Goal: Check status: Check status

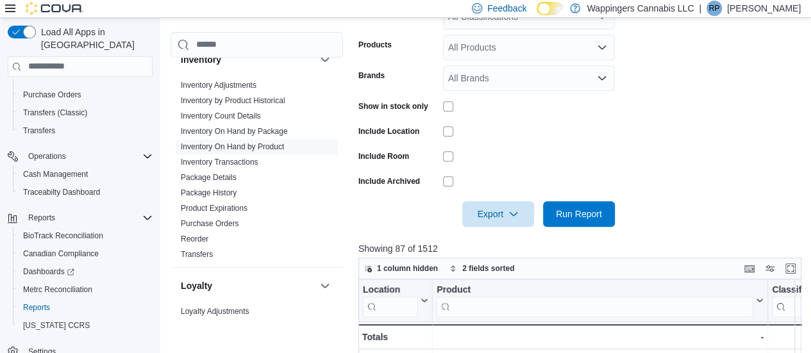
scroll to position [83, 0]
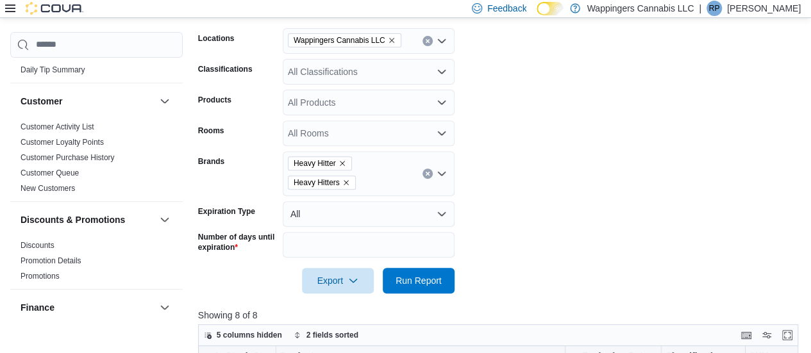
scroll to position [192, 0]
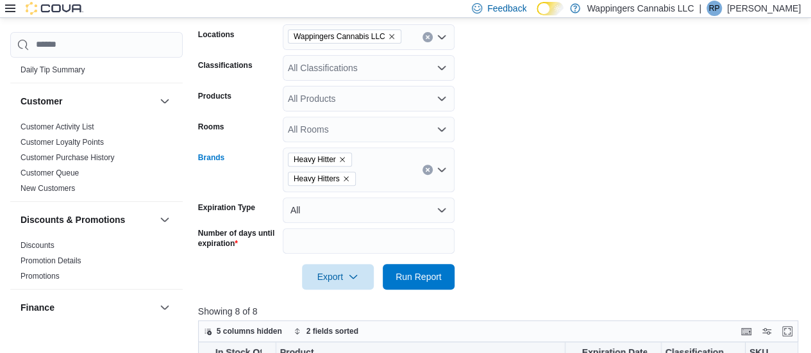
click at [428, 171] on icon "Clear input" at bounding box center [427, 169] width 5 height 5
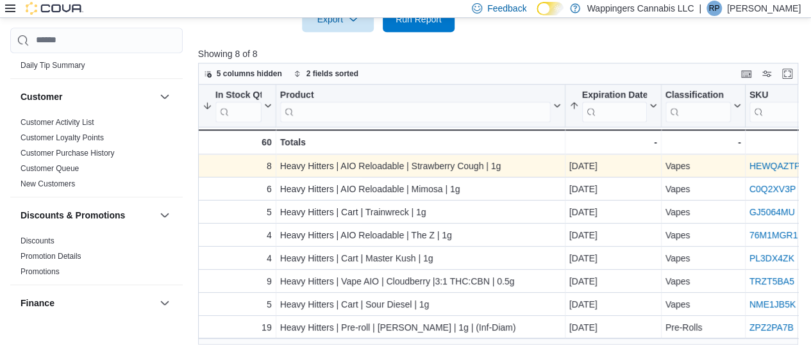
scroll to position [432, 0]
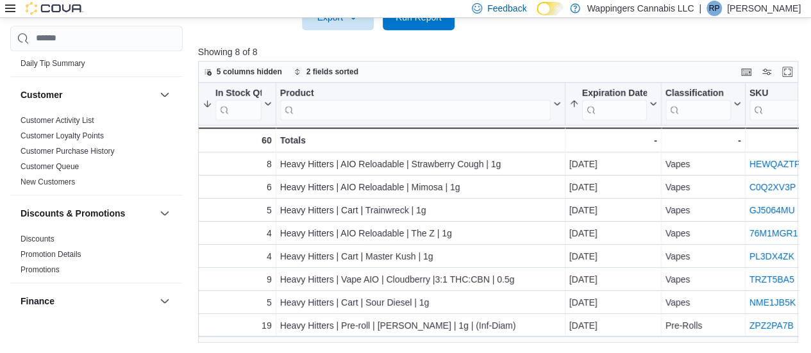
click at [523, 45] on p "Showing 8 of 8" at bounding box center [501, 51] width 606 height 13
click at [428, 21] on span "Run Report" at bounding box center [418, 16] width 46 height 13
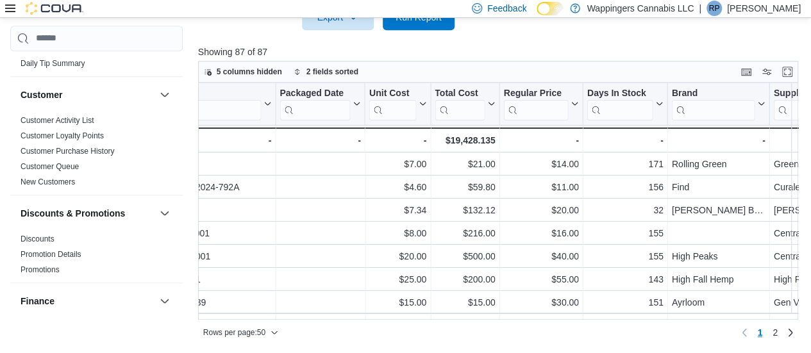
scroll to position [0, 1411]
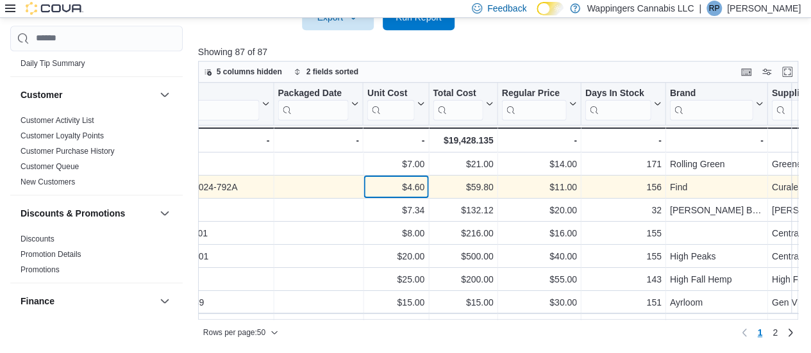
click at [424, 189] on div "$4.60 - Unit Cost, column 16, row 2" at bounding box center [395, 187] width 65 height 23
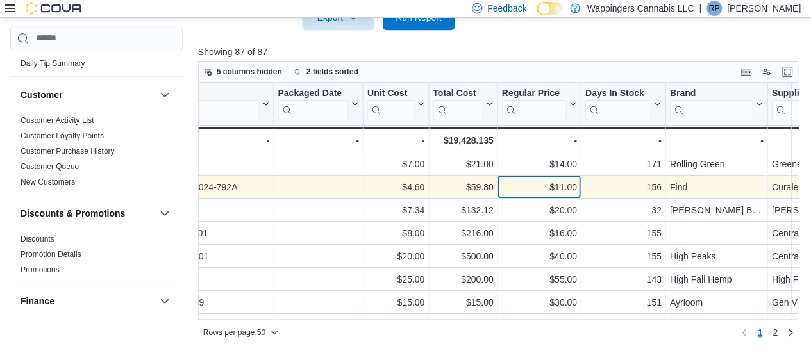
click at [539, 185] on div "$11.00" at bounding box center [538, 186] width 75 height 15
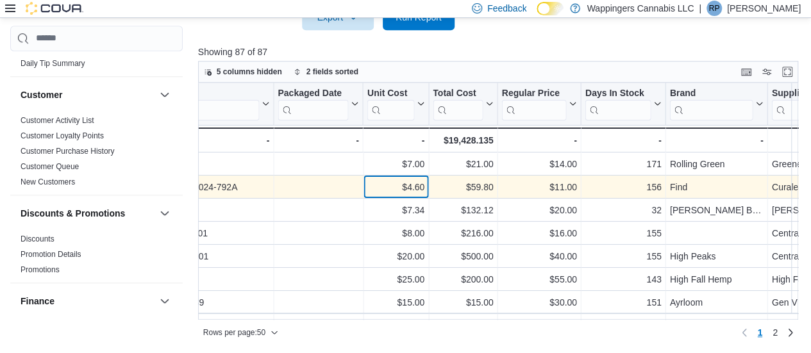
click at [421, 190] on div "$4.60" at bounding box center [394, 186] width 57 height 15
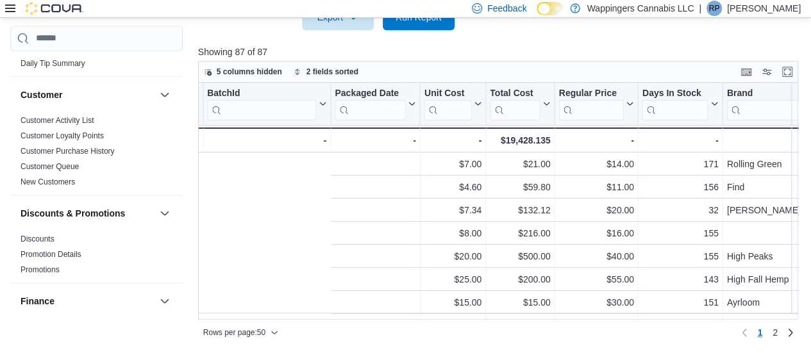
scroll to position [0, 1743]
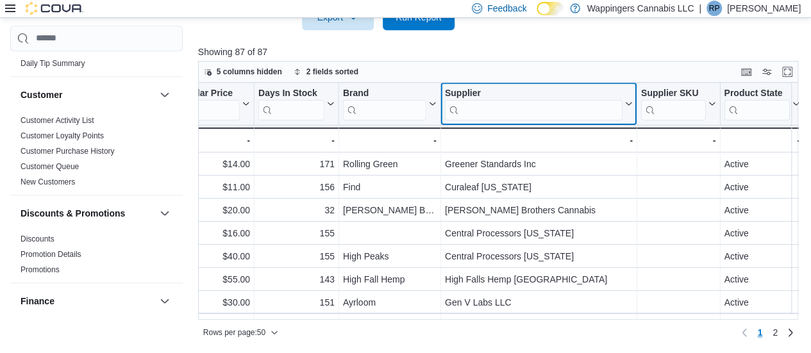
click at [488, 110] on input "search" at bounding box center [533, 109] width 177 height 21
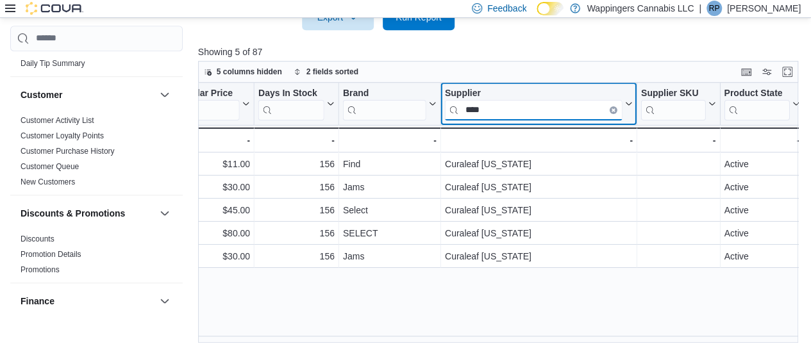
scroll to position [0, 1737]
type input "****"
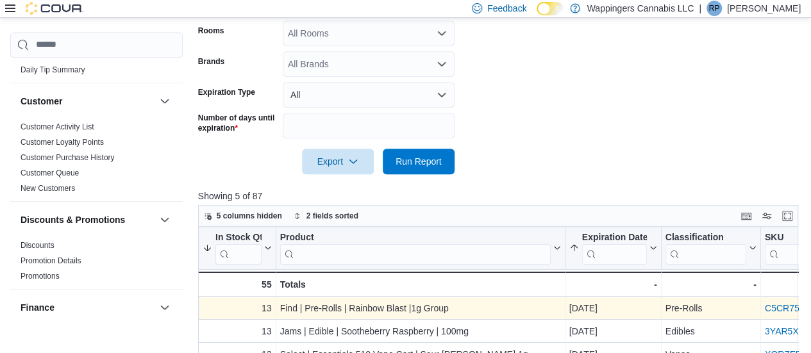
scroll to position [368, 0]
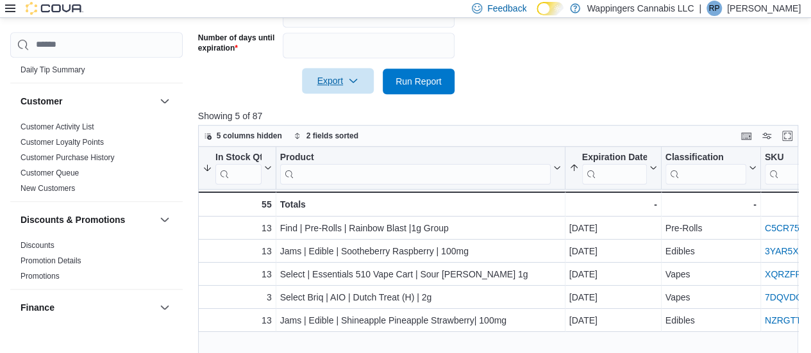
click at [334, 85] on span "Export" at bounding box center [337, 81] width 56 height 26
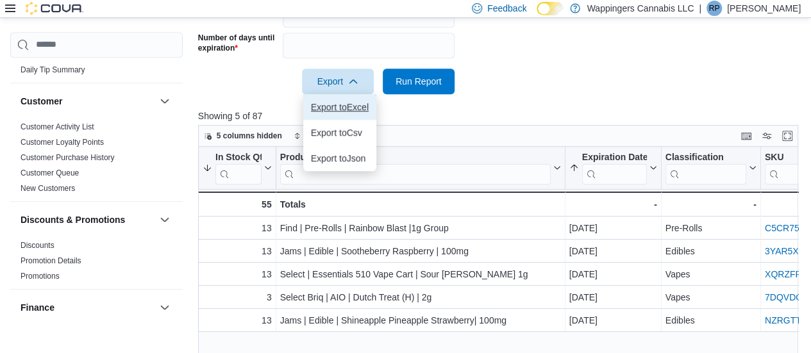
click at [355, 113] on button "Export to Excel" at bounding box center [339, 107] width 73 height 26
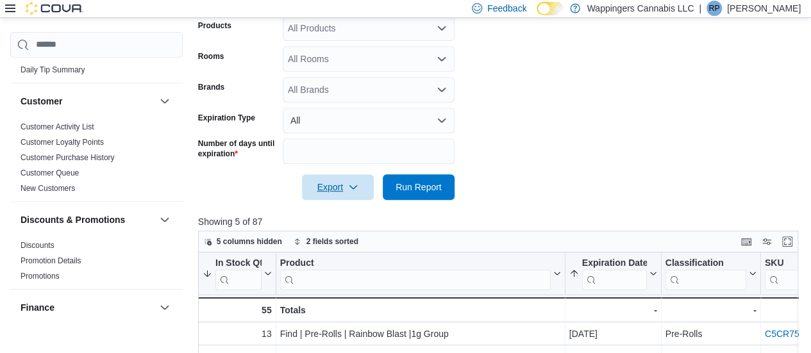
scroll to position [176, 0]
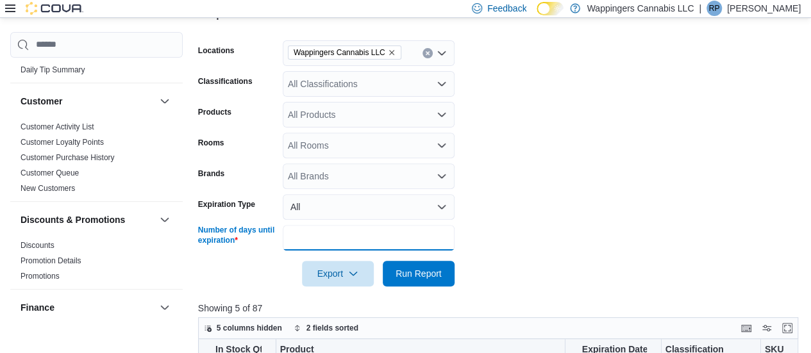
drag, startPoint x: 318, startPoint y: 234, endPoint x: 217, endPoint y: 241, distance: 101.5
click at [216, 241] on div "Number of days until expiration **" at bounding box center [326, 238] width 256 height 26
type input "**"
click at [383, 261] on button "Run Report" at bounding box center [419, 274] width 72 height 26
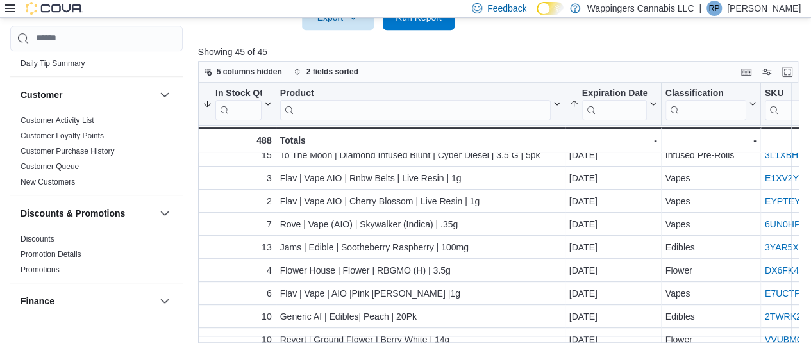
scroll to position [148, 0]
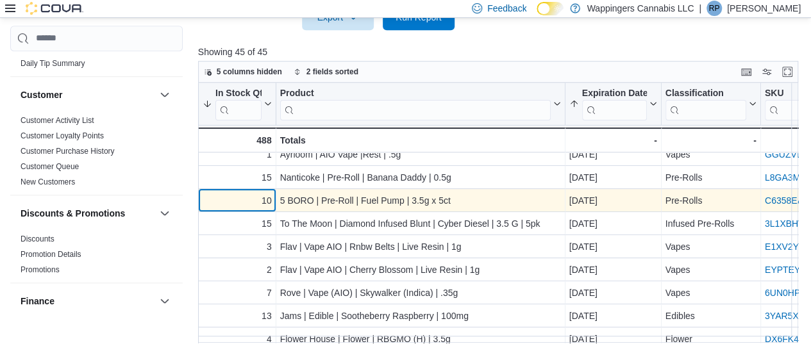
click at [255, 202] on div "10" at bounding box center [236, 200] width 69 height 15
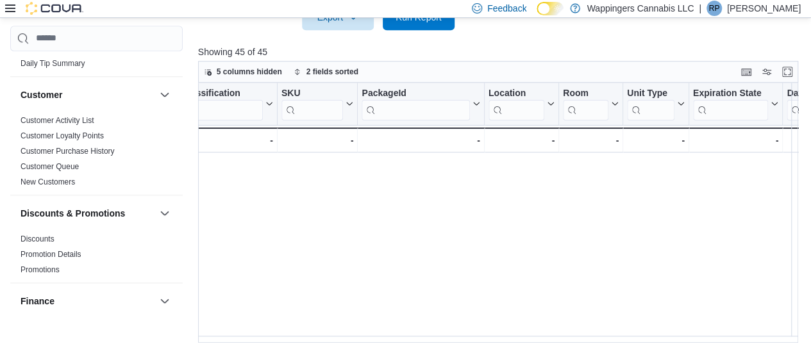
scroll to position [148, 1718]
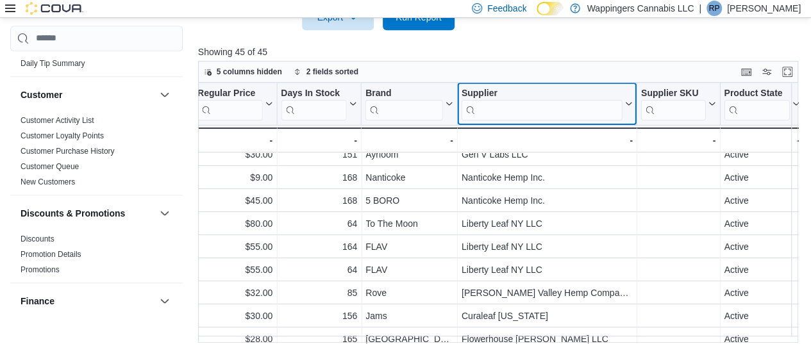
click at [525, 113] on input "search" at bounding box center [541, 109] width 161 height 21
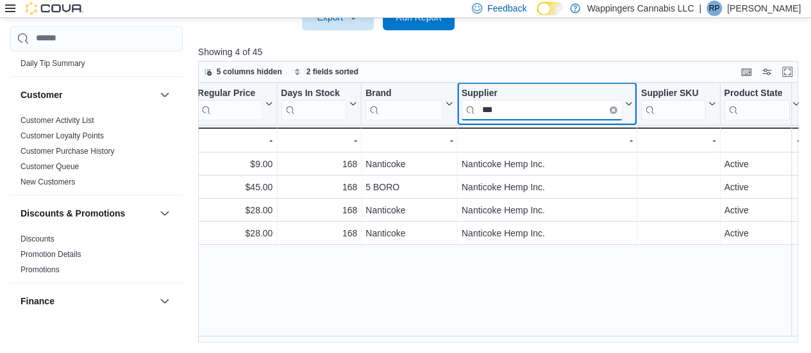
scroll to position [0, 1712]
type input "***"
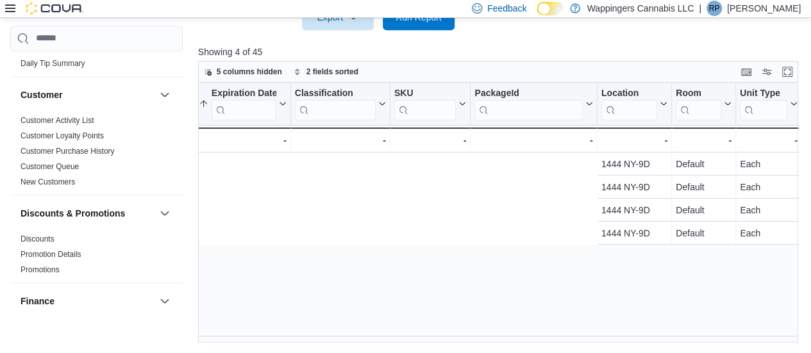
scroll to position [0, 0]
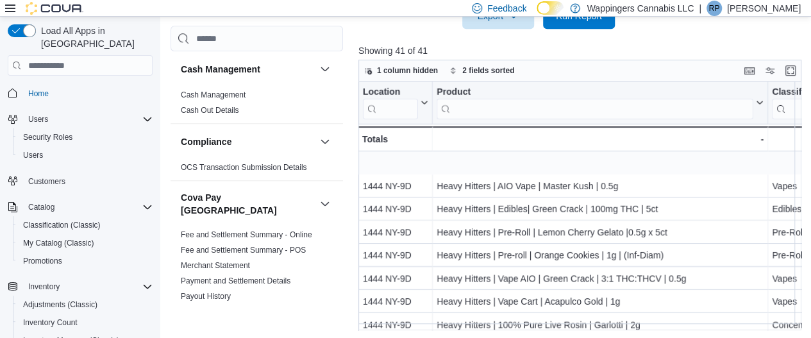
scroll to position [56, 0]
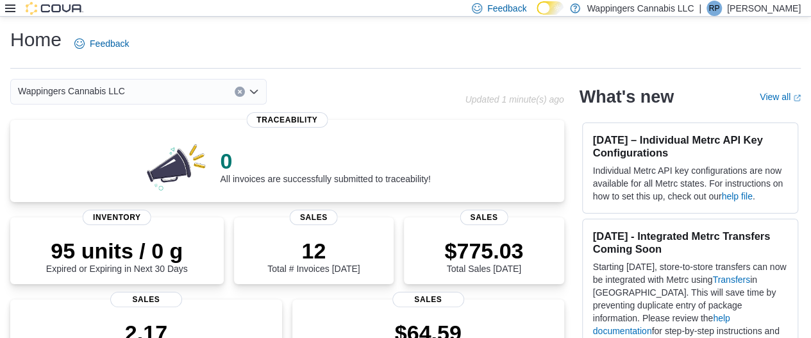
click at [10, 9] on icon at bounding box center [10, 8] width 10 height 10
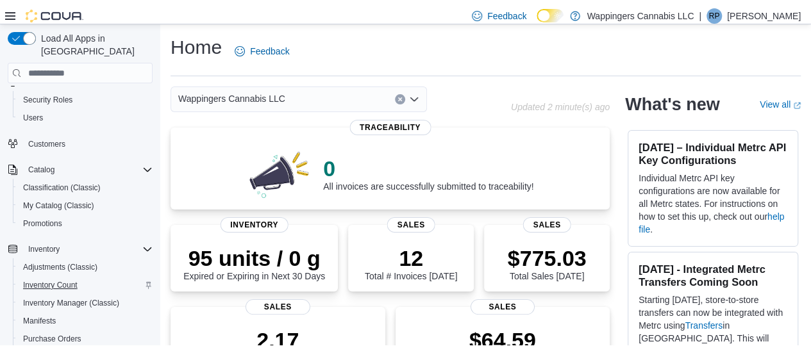
scroll to position [64, 0]
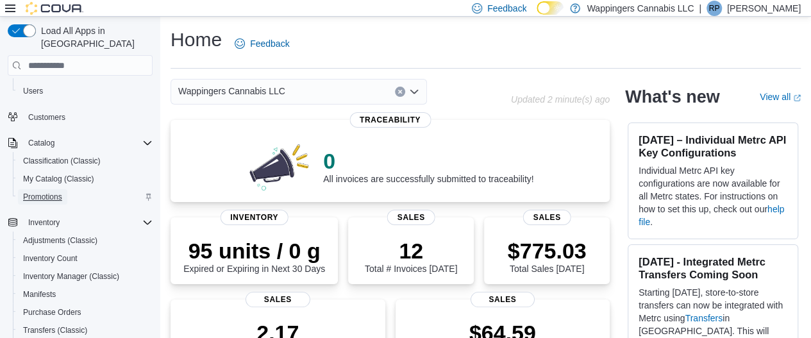
click at [42, 192] on span "Promotions" at bounding box center [42, 197] width 39 height 10
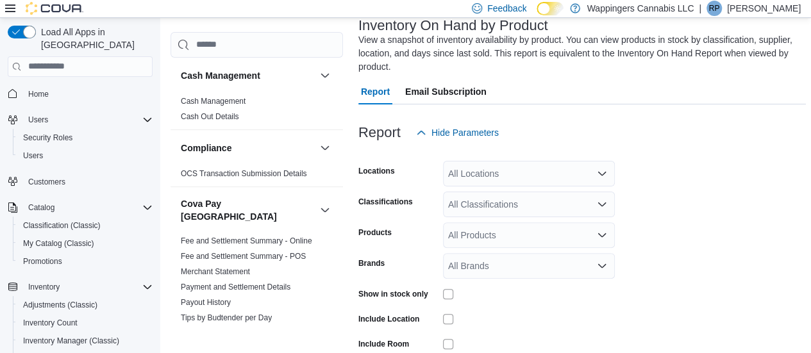
scroll to position [42, 0]
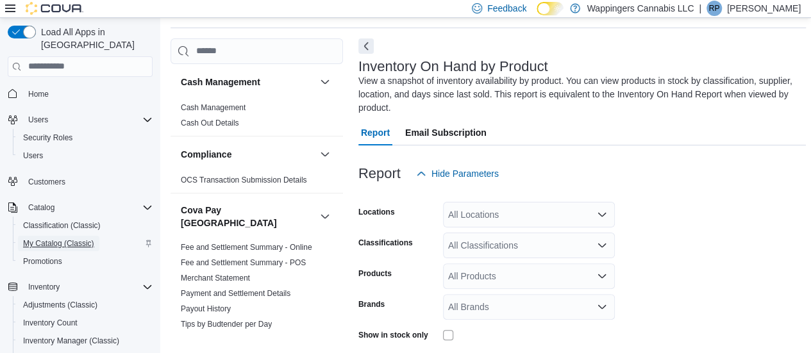
click at [36, 238] on span "My Catalog (Classic)" at bounding box center [58, 243] width 71 height 10
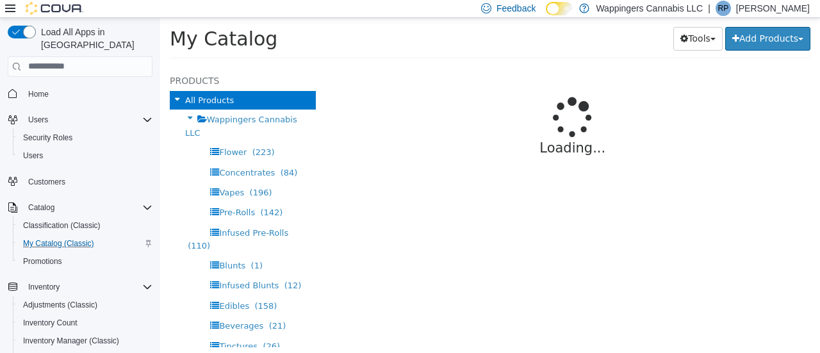
select select "**********"
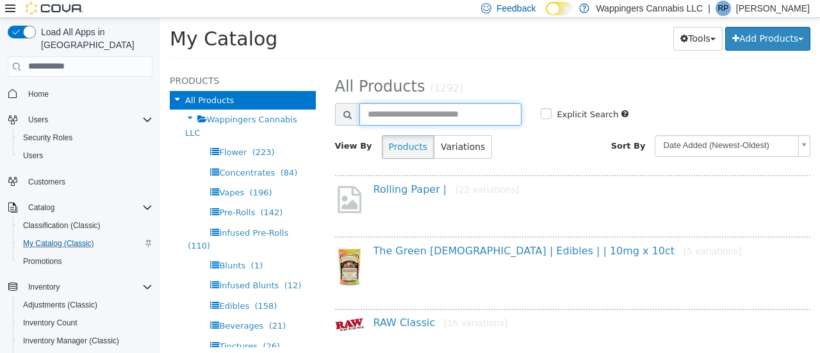
click at [429, 106] on input "text" at bounding box center [440, 114] width 163 height 22
type input "*********"
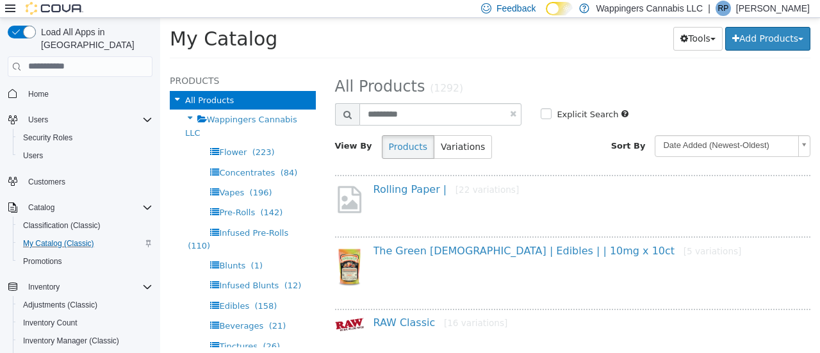
select select "**********"
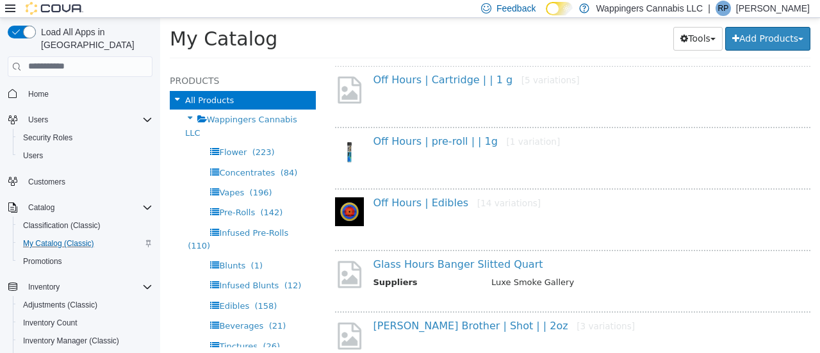
scroll to position [231, 0]
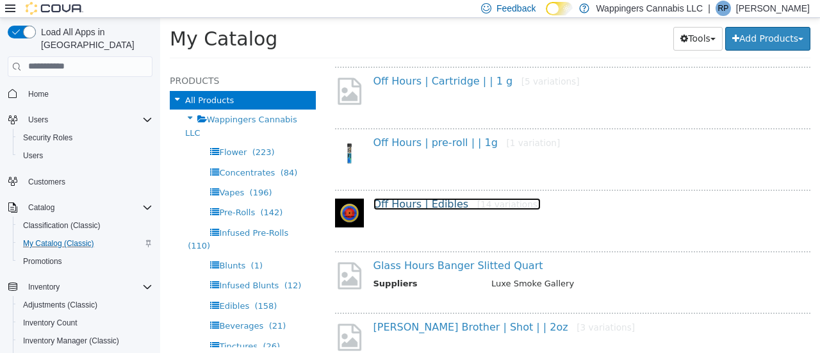
click at [438, 209] on link "Off Hours | Edibles [14 variations]" at bounding box center [458, 203] width 168 height 12
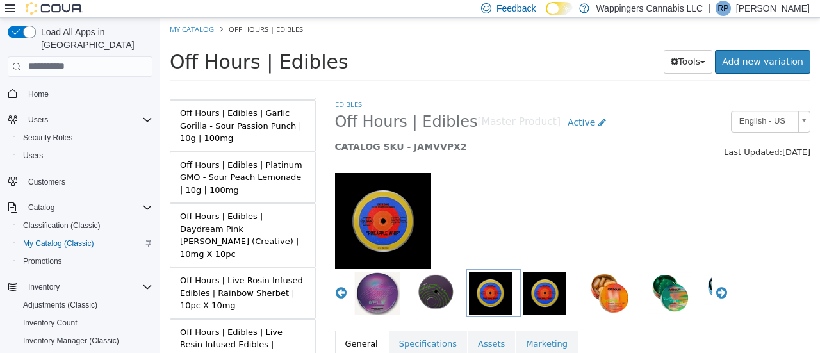
scroll to position [582, 0]
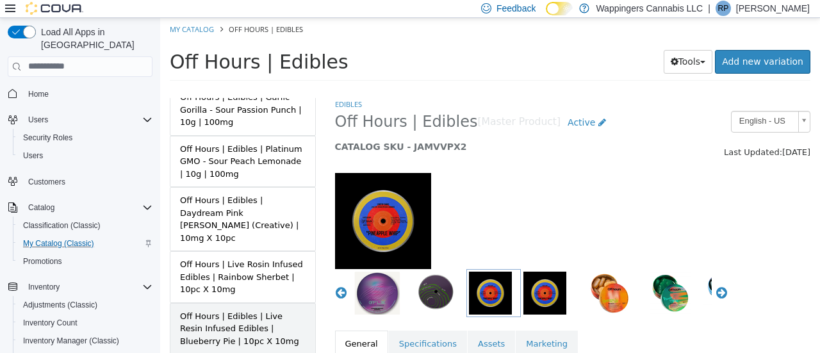
click at [236, 309] on div "Off Hours | Edibles | Live Resin Infused Edibles | Blueberry Pie | 10pc X 10mg" at bounding box center [243, 328] width 126 height 38
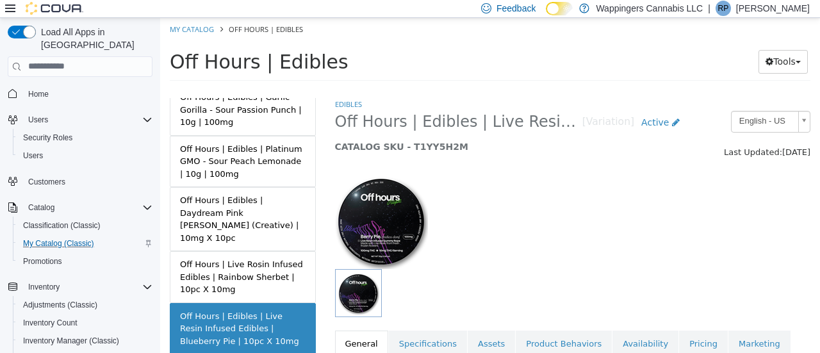
click at [233, 258] on div "Off Hours | Live Rosin Infused Edibles | Rainbow Sherbet | 10pc X 10mg" at bounding box center [243, 277] width 126 height 38
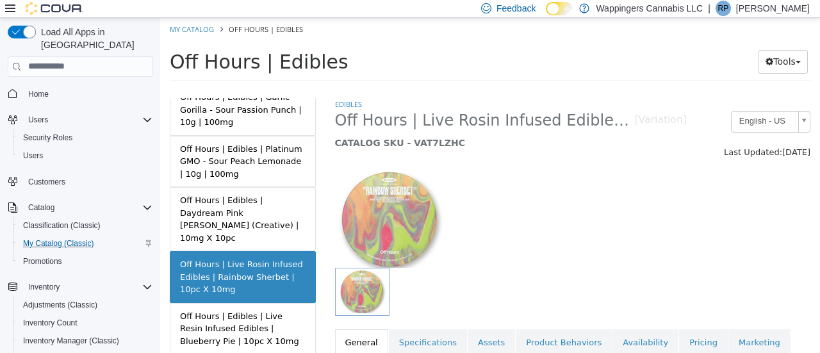
click at [463, 266] on div at bounding box center [407, 219] width 165 height 96
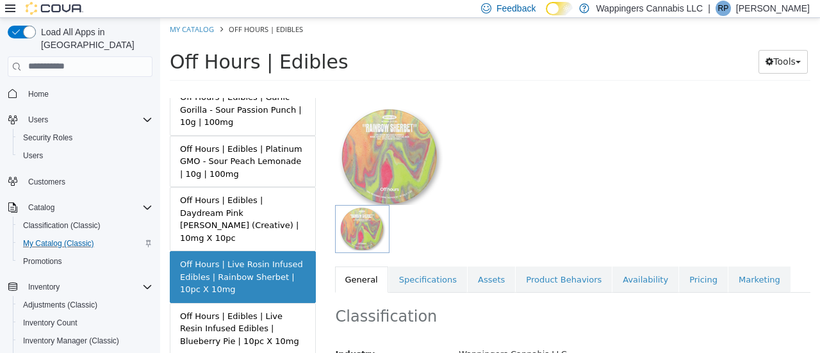
scroll to position [187, 0]
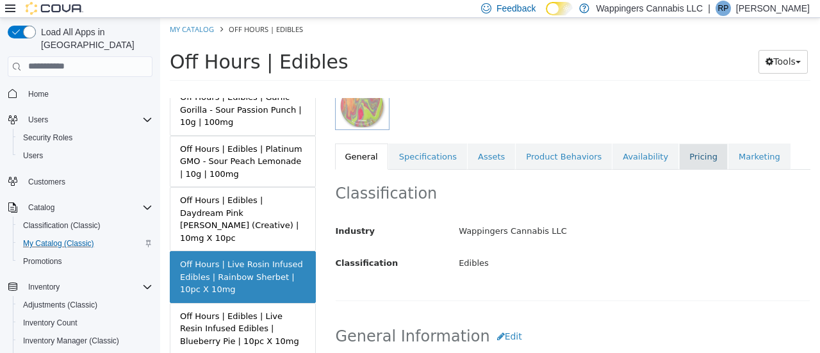
click at [679, 155] on link "Pricing" at bounding box center [703, 156] width 49 height 27
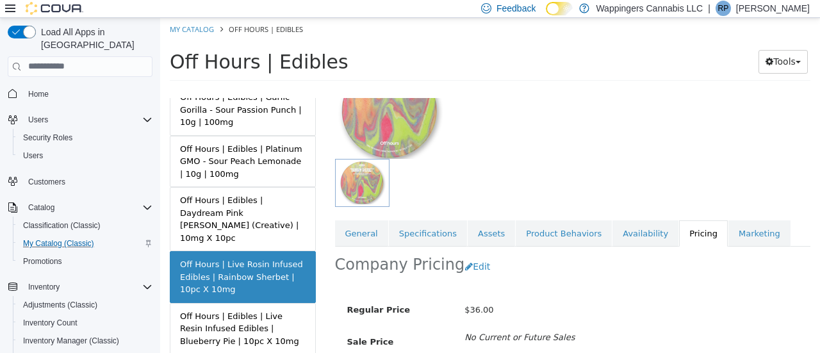
scroll to position [202, 0]
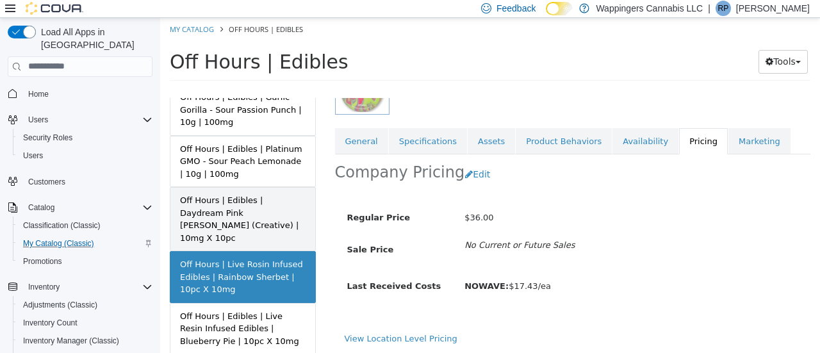
click at [251, 193] on div "Off Hours | Edibles | Daydream Pink Berry (Creative) | 10mg X 10pc" at bounding box center [243, 218] width 126 height 50
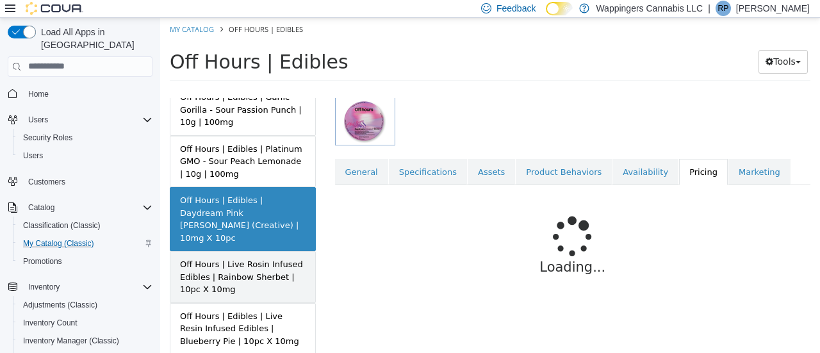
scroll to position [201, 0]
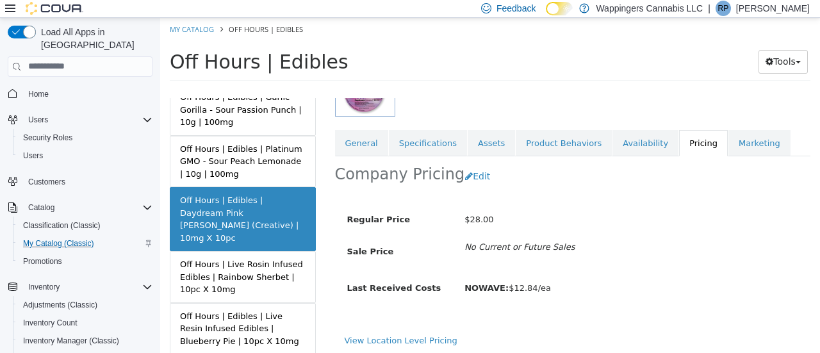
click at [267, 258] on div "Off Hours | Live Rosin Infused Edibles | Rainbow Sherbet | 10pc X 10mg" at bounding box center [243, 277] width 126 height 38
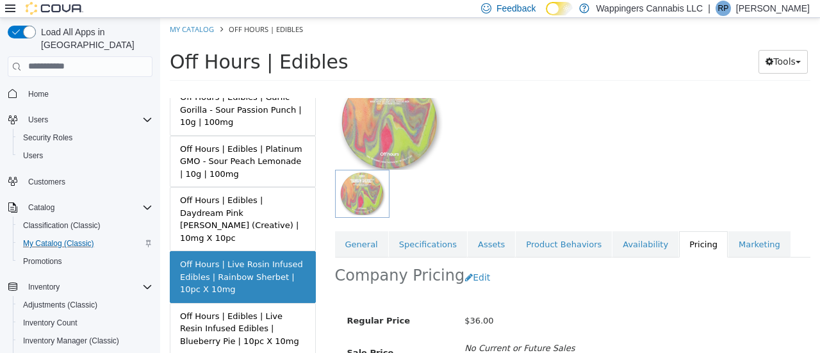
scroll to position [202, 0]
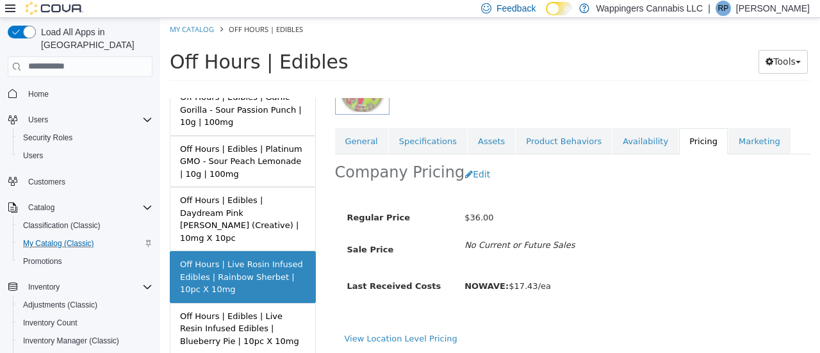
click at [449, 263] on div "Regular Price $36.00 Sale Price No Current or Future Sales" at bounding box center [573, 235] width 452 height 59
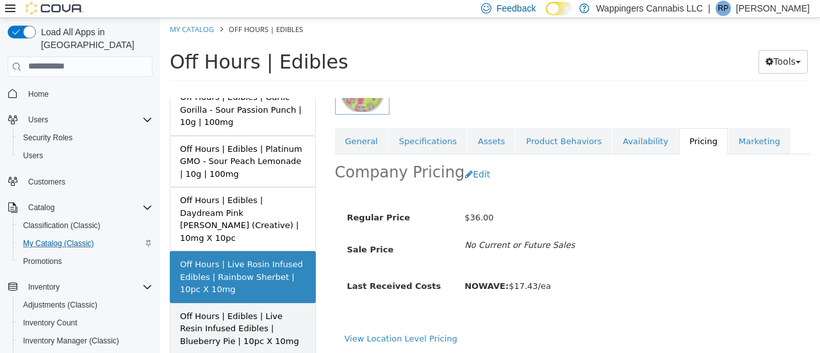
click at [240, 309] on div "Off Hours | Edibles | Live Resin Infused Edibles | Blueberry Pie | 10pc X 10mg" at bounding box center [243, 328] width 126 height 38
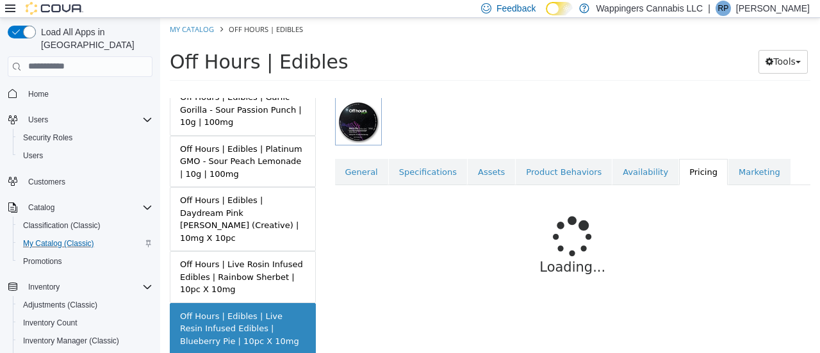
scroll to position [201, 0]
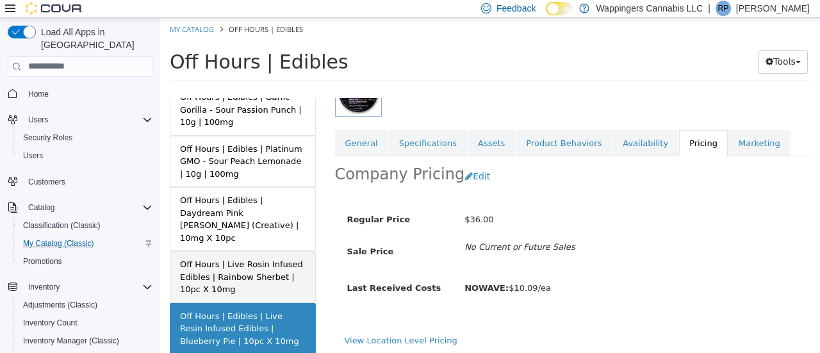
click at [233, 258] on div "Off Hours | Live Rosin Infused Edibles | Rainbow Sherbet | 10pc X 10mg" at bounding box center [243, 277] width 126 height 38
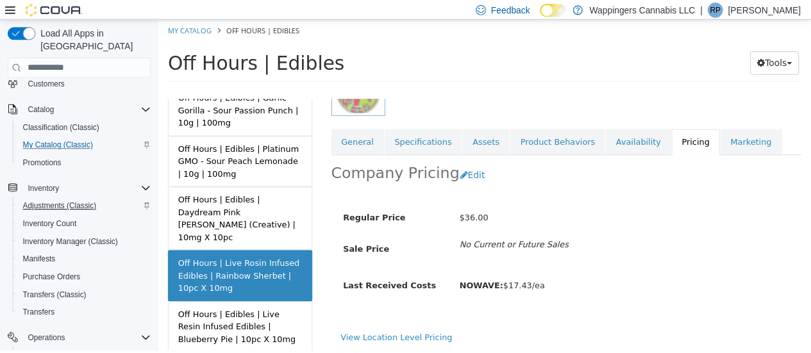
scroll to position [282, 0]
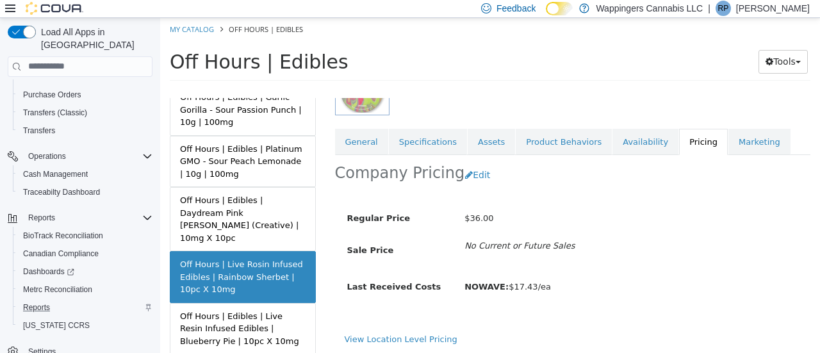
click at [59, 300] on div "Reports" at bounding box center [85, 307] width 135 height 15
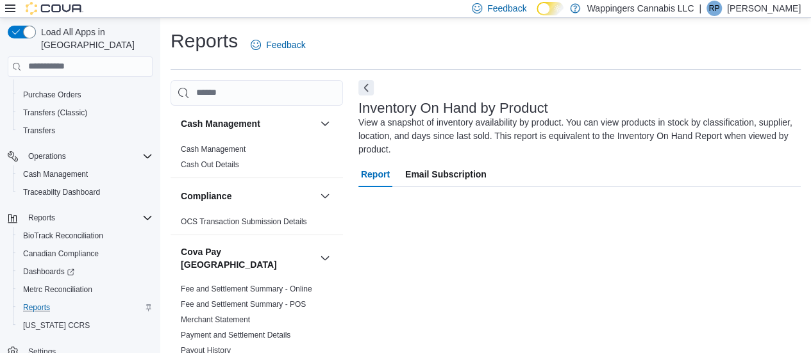
scroll to position [242, 0]
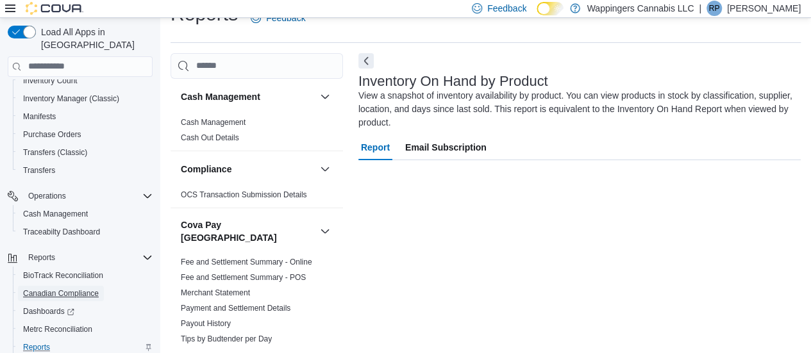
click at [59, 287] on span "Canadian Compliance" at bounding box center [61, 293] width 76 height 15
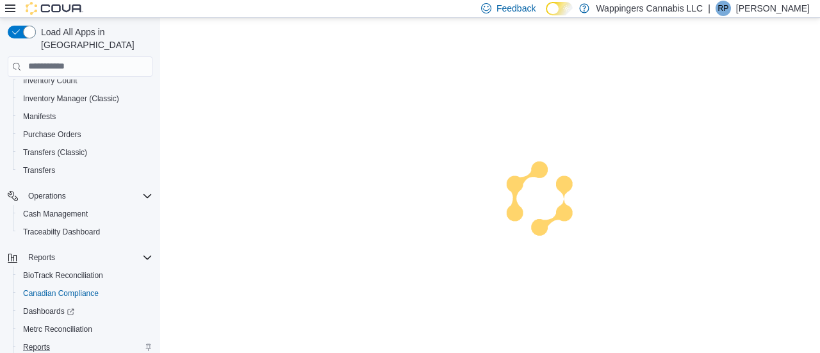
click at [60, 340] on div "Reports" at bounding box center [85, 347] width 135 height 15
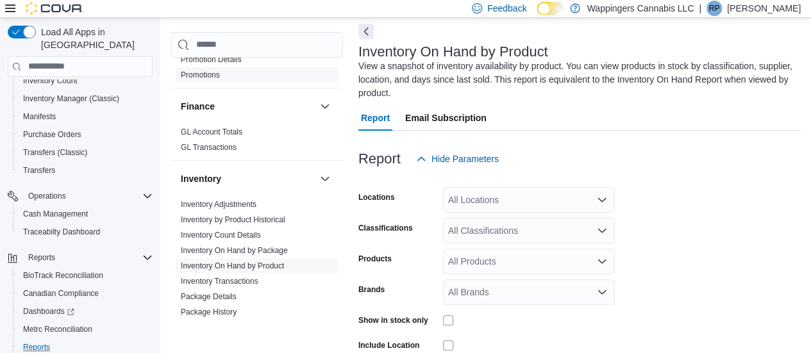
scroll to position [520, 0]
drag, startPoint x: 235, startPoint y: 177, endPoint x: 0, endPoint y: 115, distance: 242.6
click at [215, 169] on div "Inventory" at bounding box center [256, 180] width 172 height 36
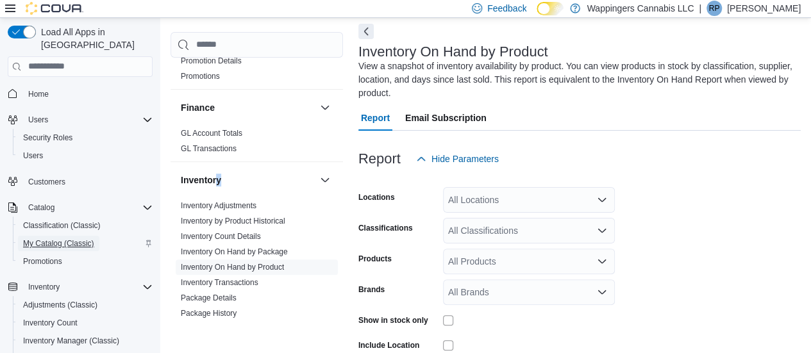
click at [69, 236] on span "My Catalog (Classic)" at bounding box center [58, 243] width 71 height 15
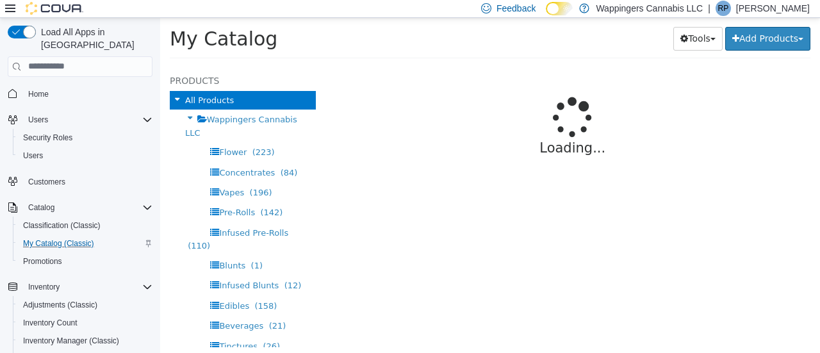
select select "**********"
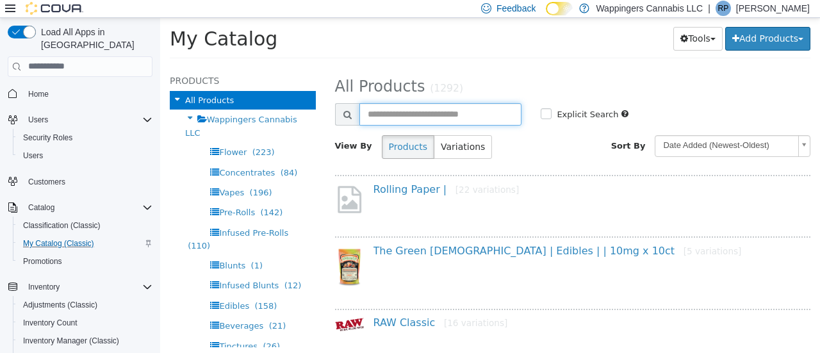
click at [447, 112] on input "text" at bounding box center [440, 114] width 163 height 22
type input "*********"
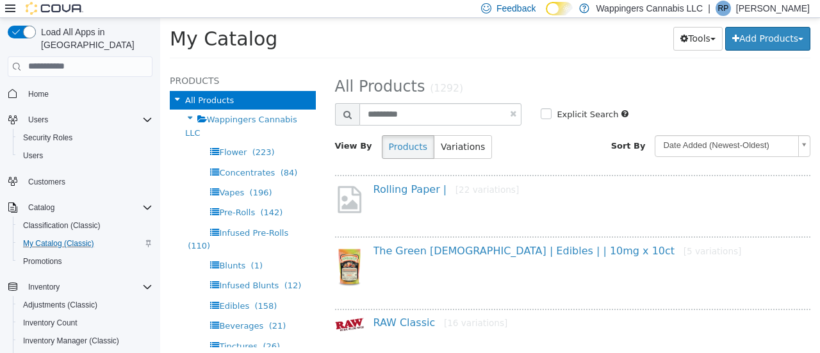
select select "**********"
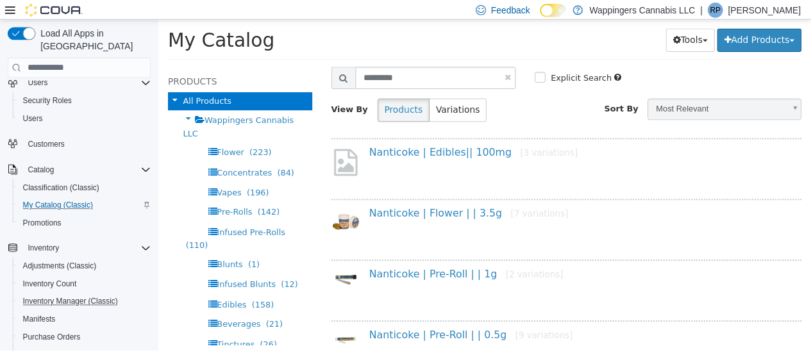
scroll to position [64, 0]
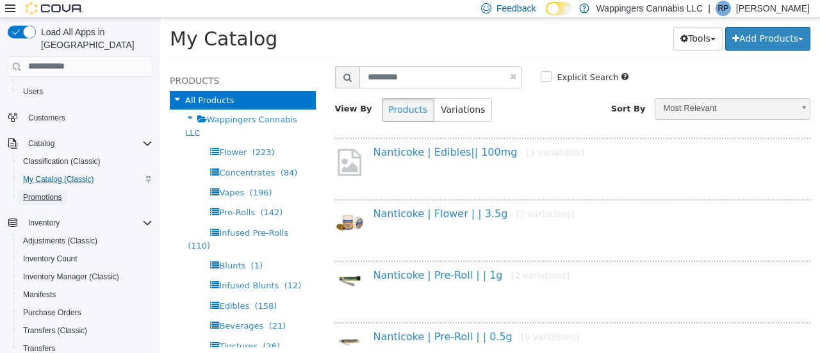
drag, startPoint x: 44, startPoint y: 190, endPoint x: 49, endPoint y: 195, distance: 6.8
click at [44, 190] on span "Promotions" at bounding box center [42, 197] width 39 height 15
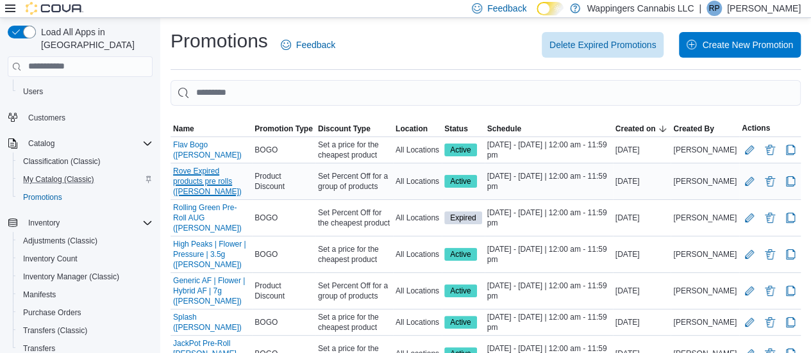
click at [232, 174] on link "Rove Expired products pre rolls (Ripal)" at bounding box center [211, 181] width 76 height 31
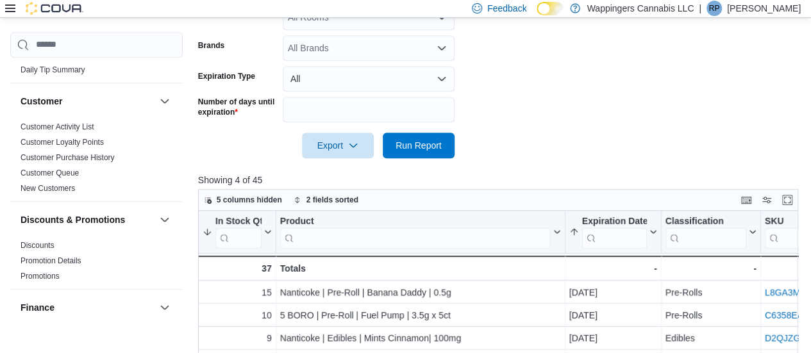
scroll to position [432, 0]
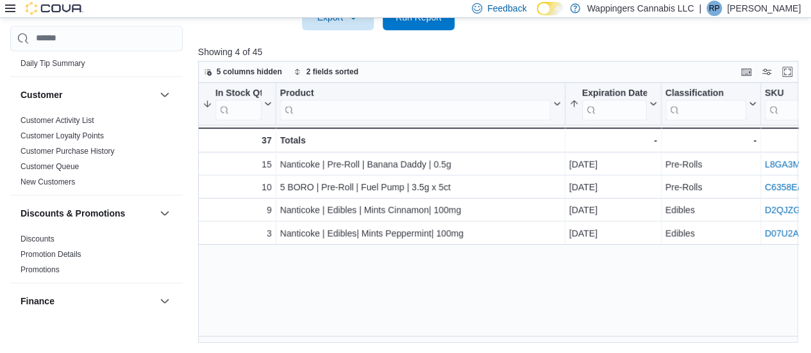
click at [352, 335] on div "In Stock Qty Sorted by In Stock Qty, descending , then sorted by Expiration Dat…" at bounding box center [501, 213] width 606 height 261
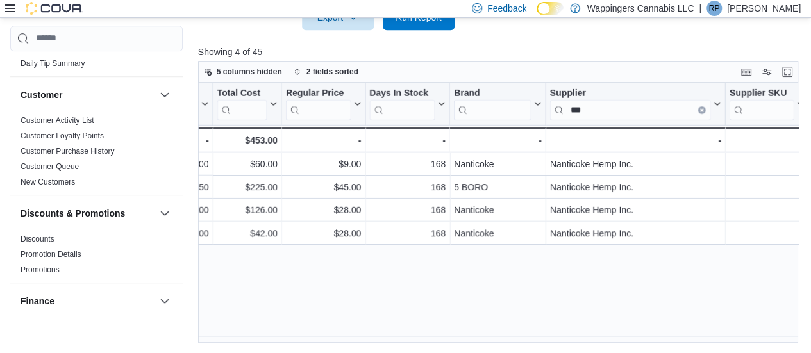
scroll to position [0, 1712]
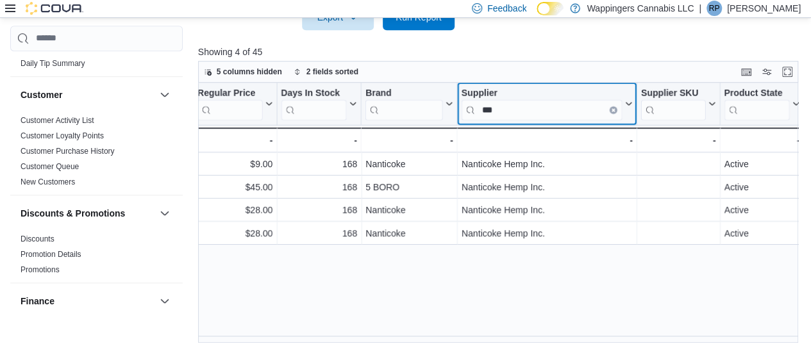
click at [613, 110] on icon "Clear input" at bounding box center [613, 109] width 3 height 3
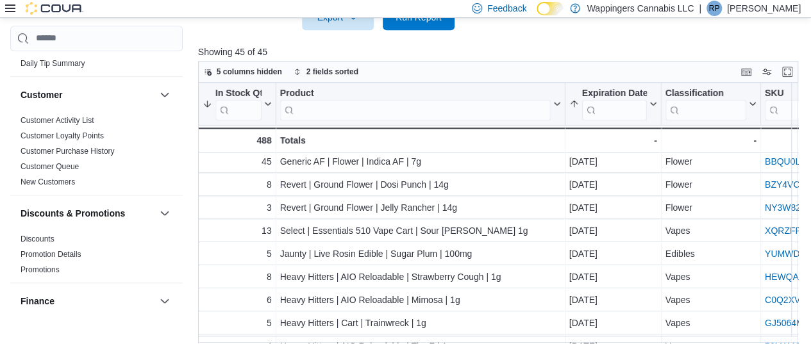
scroll to position [513, 0]
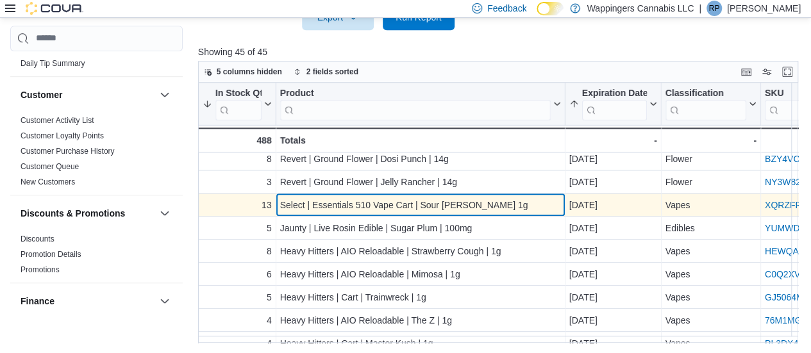
click at [373, 207] on div "Select | Essentials 510 Vape Cart | Sour Tangie 1g" at bounding box center [419, 204] width 281 height 15
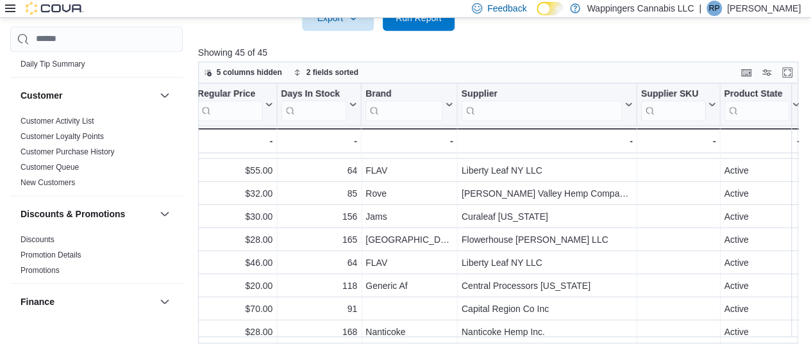
scroll to position [236, 1718]
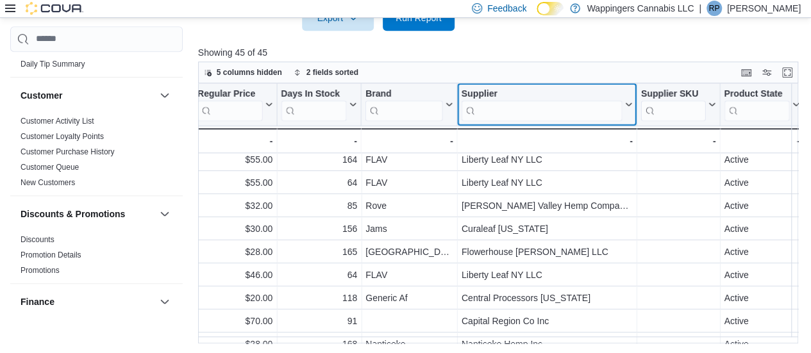
click at [500, 115] on input "search" at bounding box center [541, 110] width 161 height 21
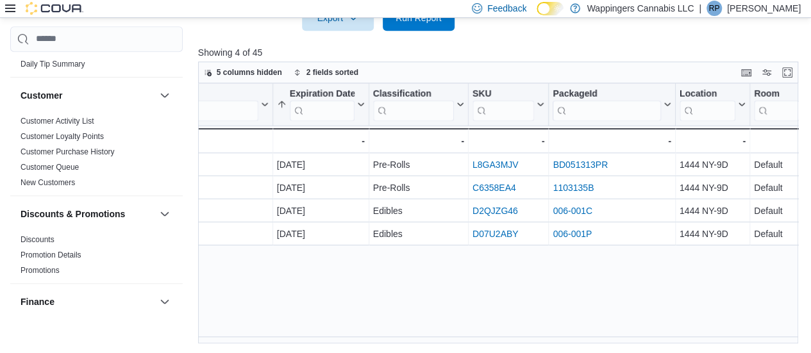
scroll to position [0, 0]
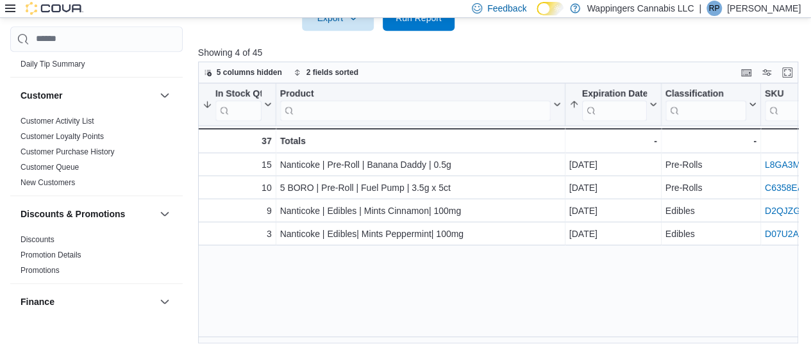
type input "****"
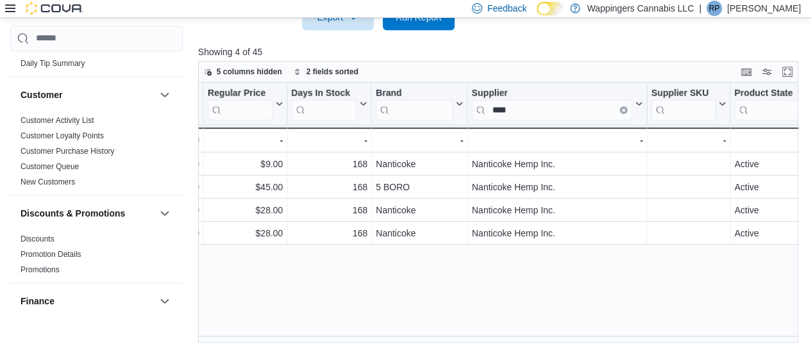
scroll to position [0, 1712]
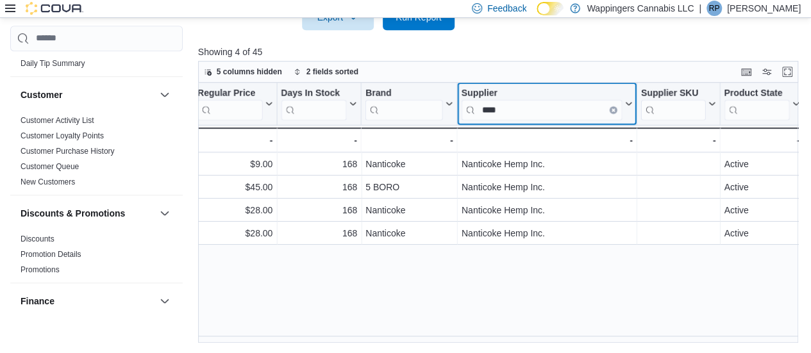
click at [616, 108] on button "Clear input" at bounding box center [613, 110] width 8 height 8
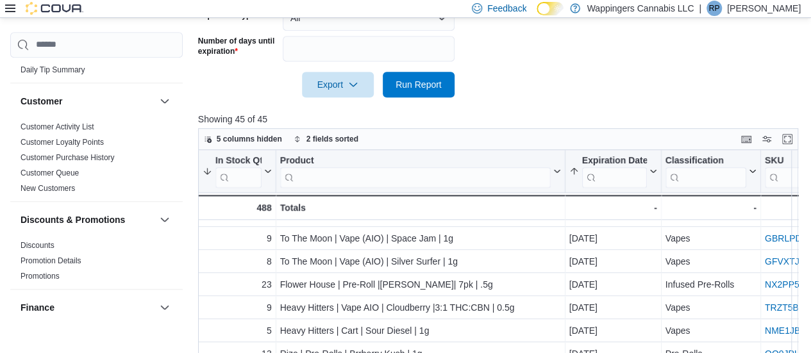
scroll to position [304, 0]
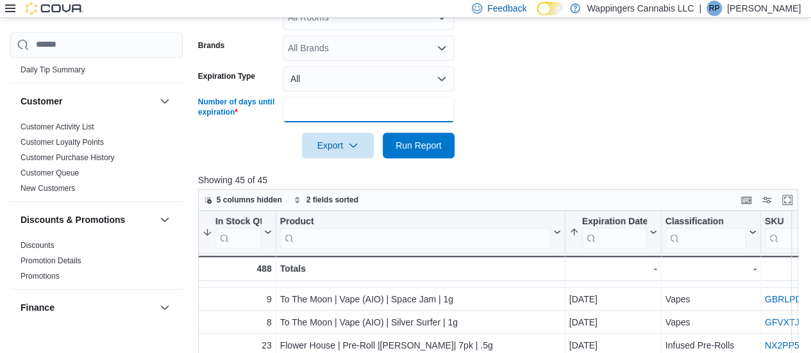
drag, startPoint x: 314, startPoint y: 115, endPoint x: 264, endPoint y: 114, distance: 50.0
click at [264, 114] on div "Number of days until expiration **" at bounding box center [326, 110] width 256 height 26
type input "**"
click at [425, 140] on span "Run Report" at bounding box center [418, 144] width 46 height 13
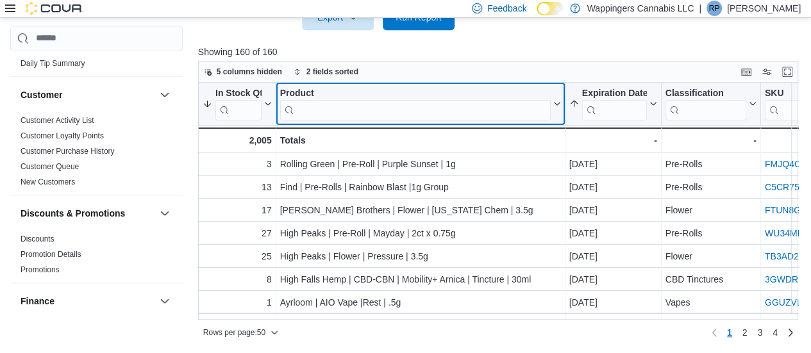
click at [345, 106] on input "search" at bounding box center [414, 109] width 270 height 21
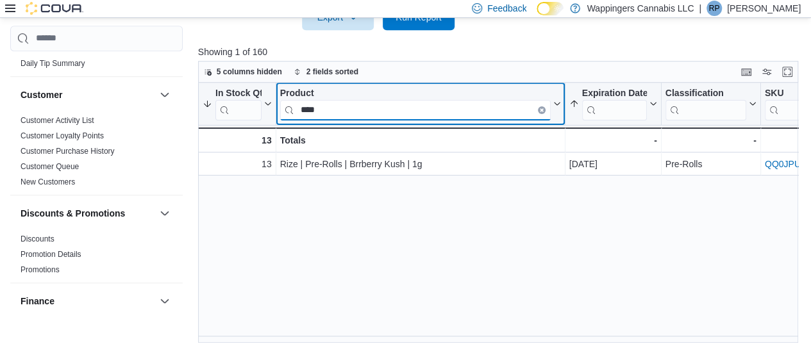
type input "****"
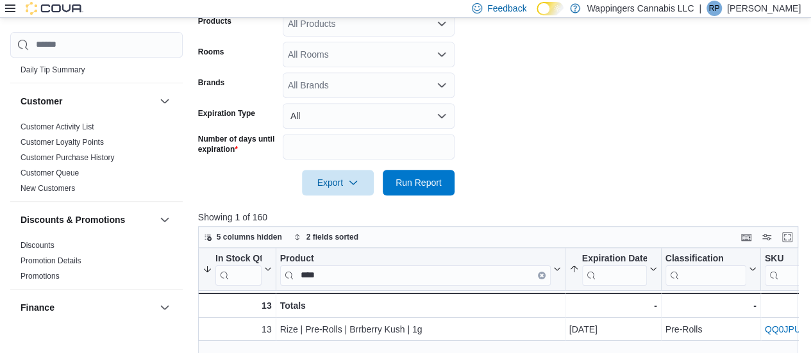
scroll to position [240, 0]
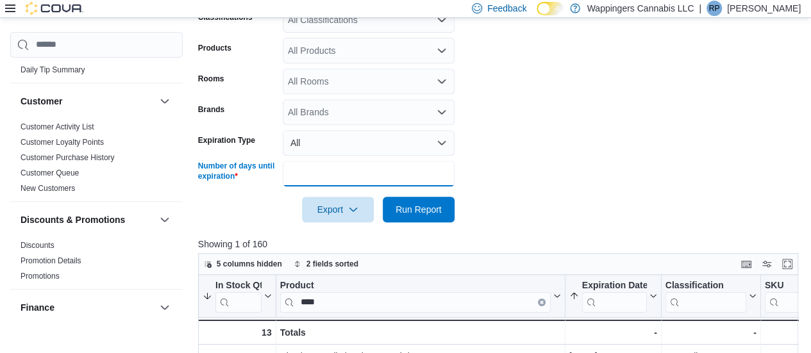
drag, startPoint x: 334, startPoint y: 172, endPoint x: 249, endPoint y: 174, distance: 85.2
click at [249, 174] on div "Number of days until expiration **" at bounding box center [326, 174] width 256 height 26
type input "**"
click at [383, 197] on button "Run Report" at bounding box center [419, 210] width 72 height 26
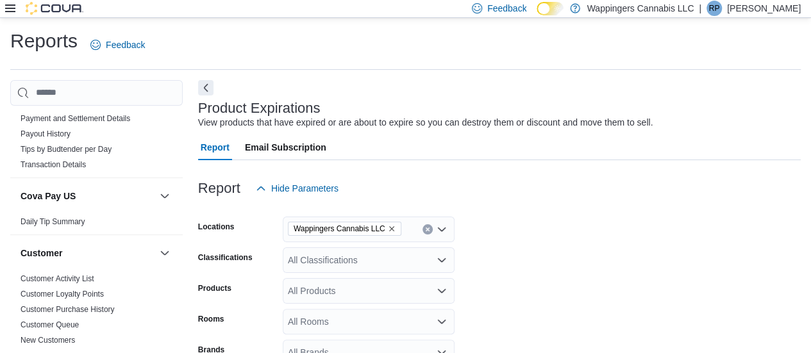
scroll to position [256, 0]
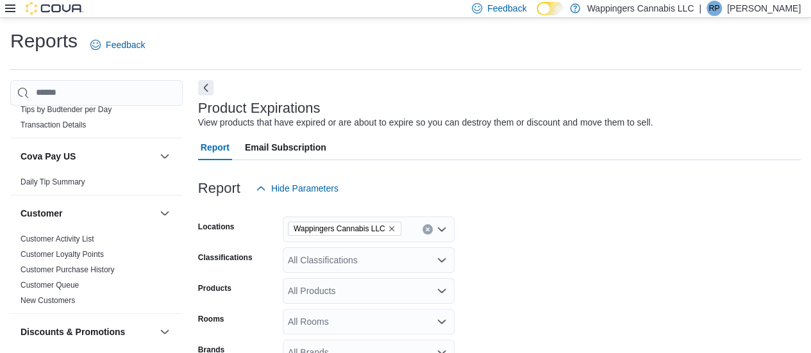
click at [4, 4] on div "Feedback Dark Mode Wappingers Cannabis LLC | RP Ripal Patel" at bounding box center [405, 9] width 811 height 18
click at [7, 12] on icon at bounding box center [10, 8] width 10 height 10
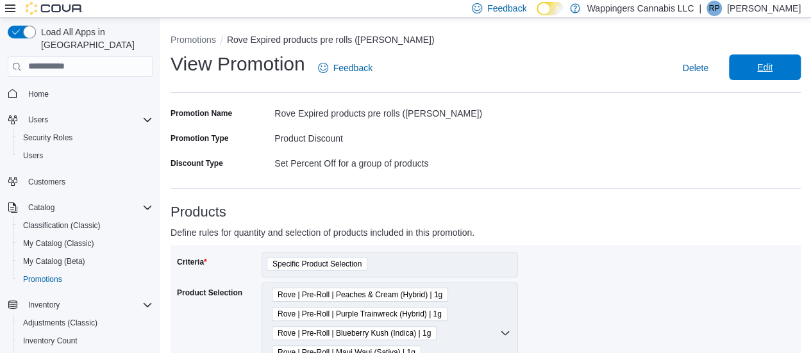
click at [753, 74] on span "Edit" at bounding box center [764, 67] width 56 height 26
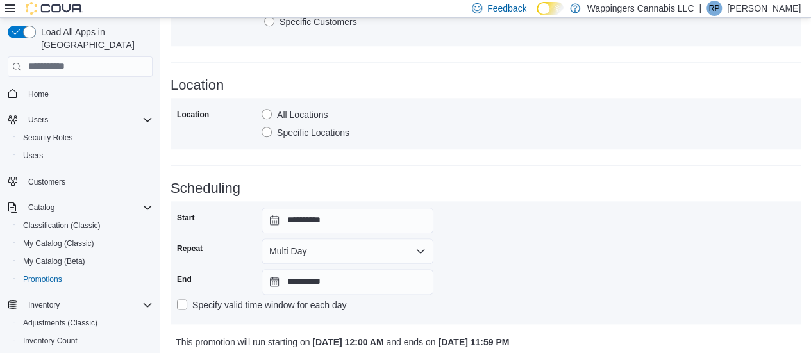
scroll to position [682, 0]
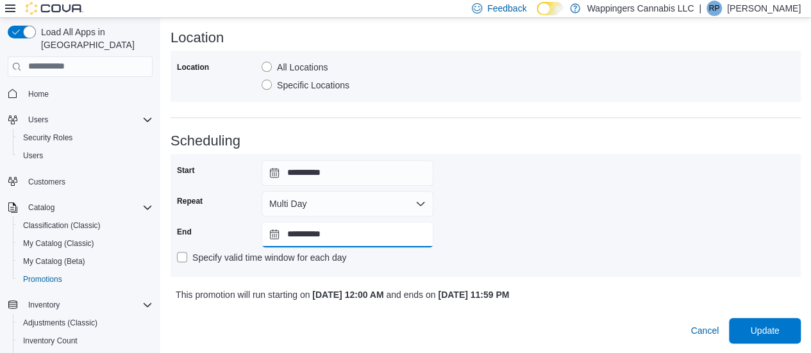
click at [267, 236] on input "**********" at bounding box center [347, 235] width 172 height 26
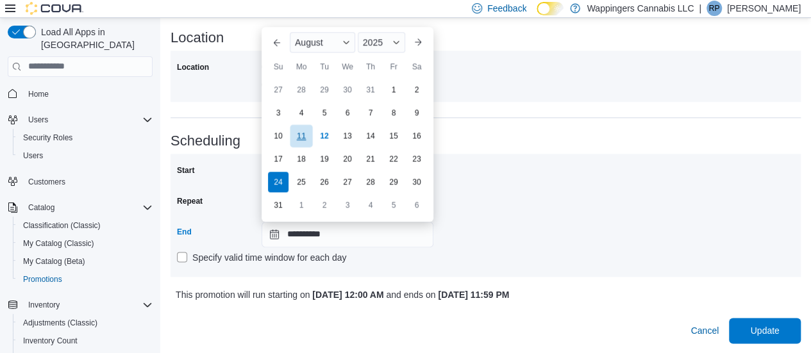
click at [306, 137] on div "11" at bounding box center [301, 135] width 22 height 22
type input "**********"
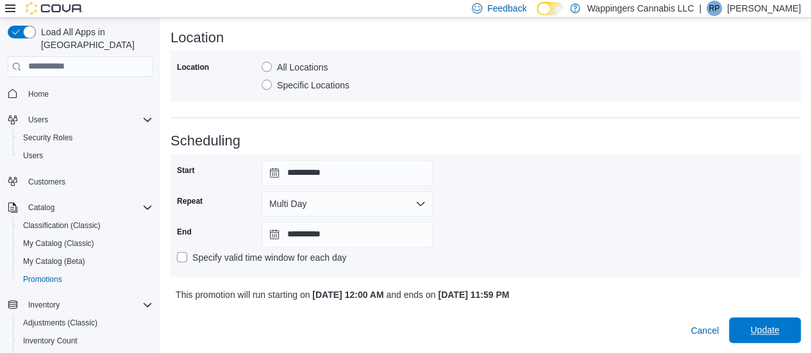
click at [777, 329] on span "Update" at bounding box center [764, 330] width 29 height 13
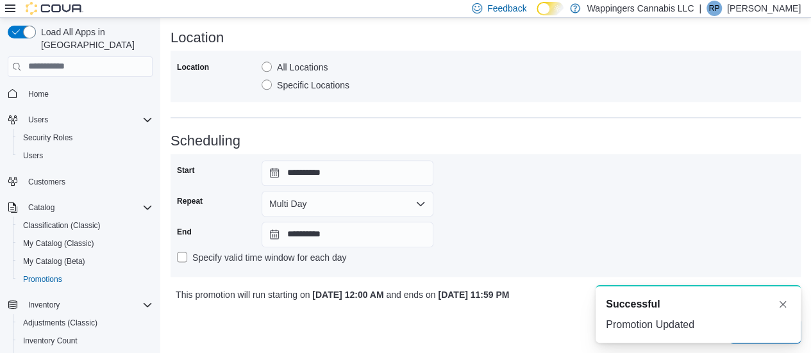
scroll to position [0, 0]
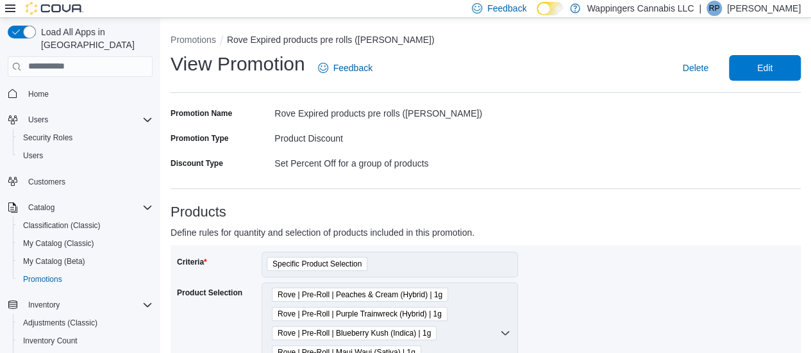
click at [193, 44] on li "Promotions" at bounding box center [198, 39] width 56 height 13
click at [193, 39] on button "Promotions" at bounding box center [192, 40] width 45 height 10
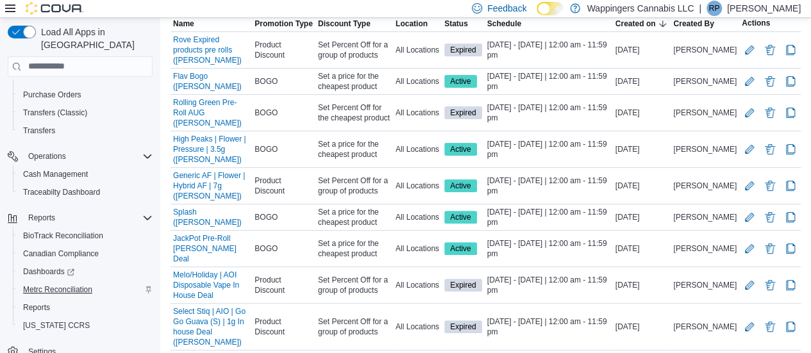
scroll to position [300, 0]
drag, startPoint x: 45, startPoint y: 294, endPoint x: 55, endPoint y: 296, distance: 9.8
click at [45, 302] on span "Reports" at bounding box center [36, 307] width 27 height 10
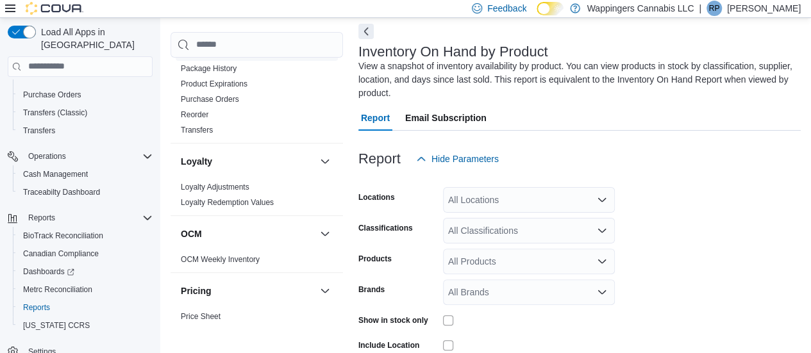
scroll to position [705, 0]
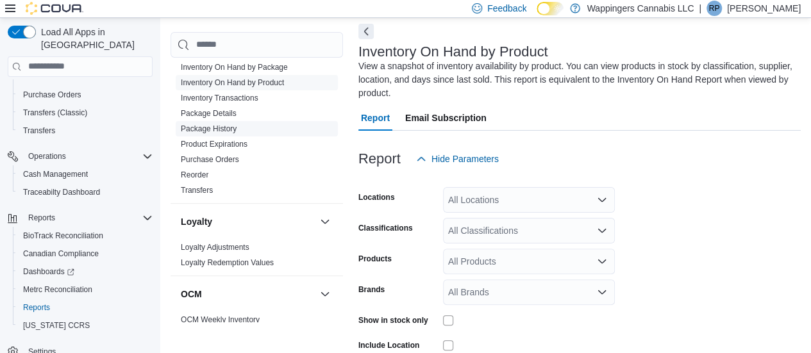
click at [218, 124] on link "Package History" at bounding box center [209, 128] width 56 height 9
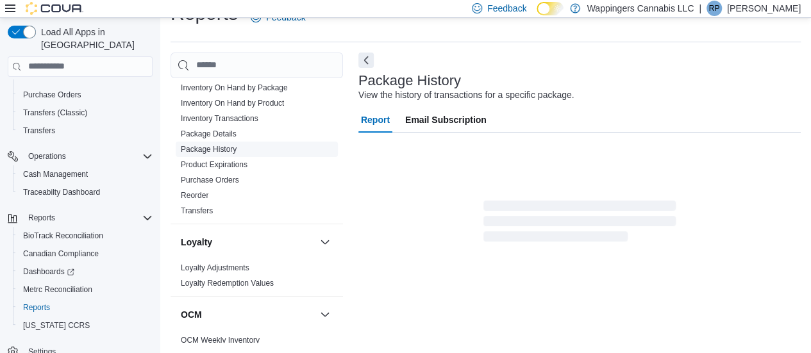
scroll to position [27, 0]
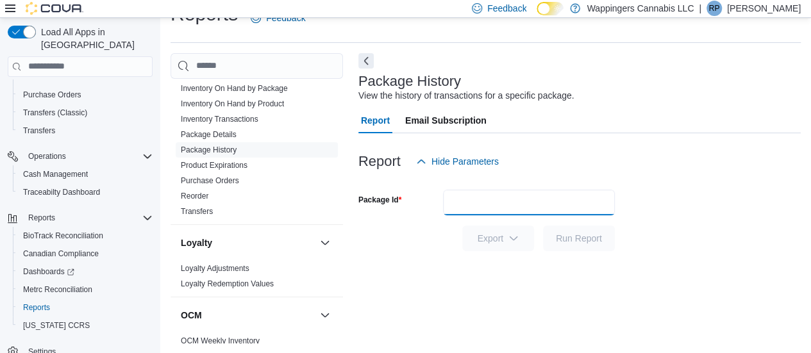
click at [520, 204] on input "Package Id" at bounding box center [529, 203] width 172 height 26
paste input "**********"
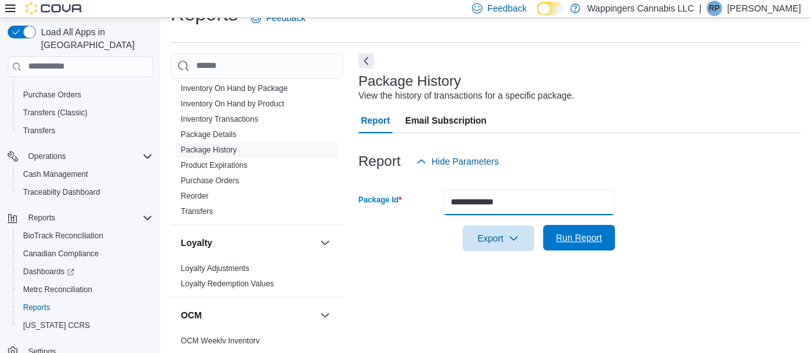
type input "**********"
click at [572, 233] on span "Run Report" at bounding box center [578, 237] width 46 height 13
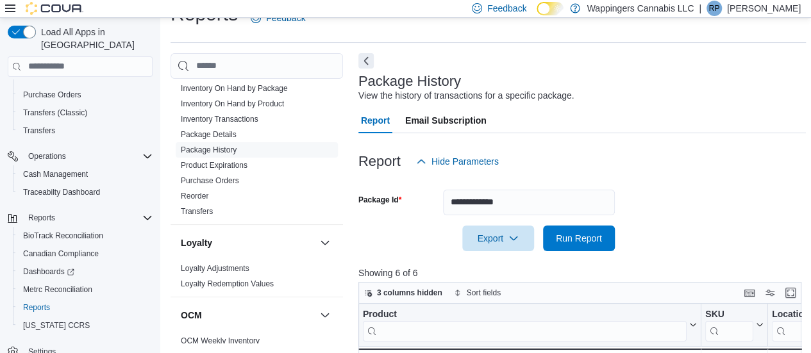
click at [425, 233] on div "Export Run Report" at bounding box center [486, 239] width 256 height 26
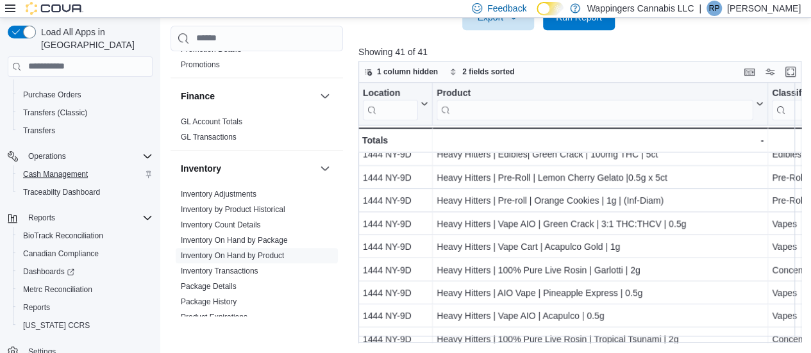
scroll to position [26, 0]
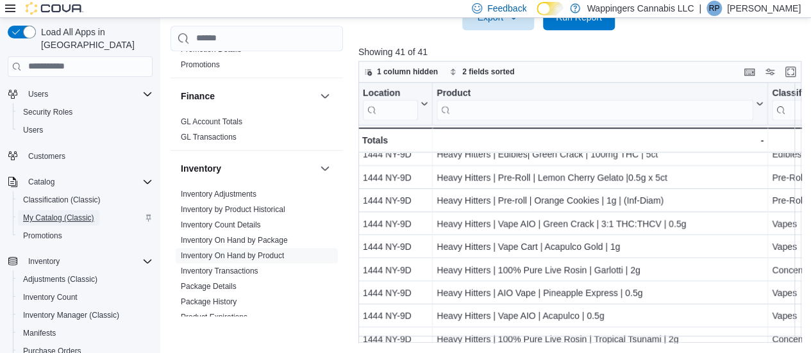
click at [45, 213] on span "My Catalog (Classic)" at bounding box center [58, 218] width 71 height 10
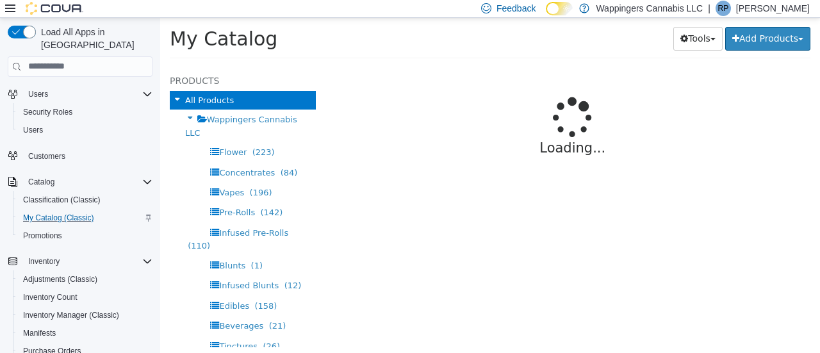
select select "**********"
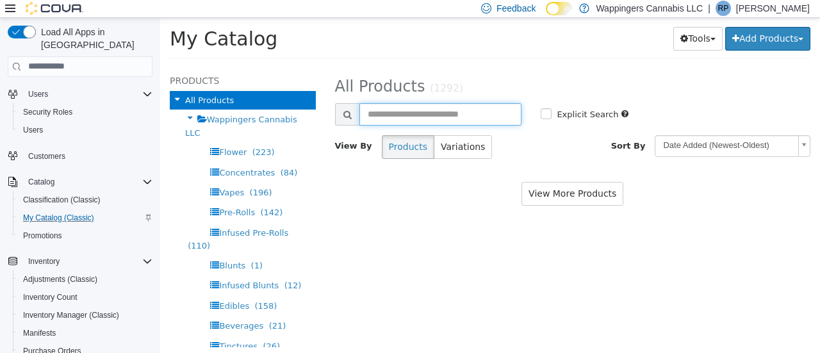
click at [436, 114] on input "text" at bounding box center [440, 114] width 163 height 22
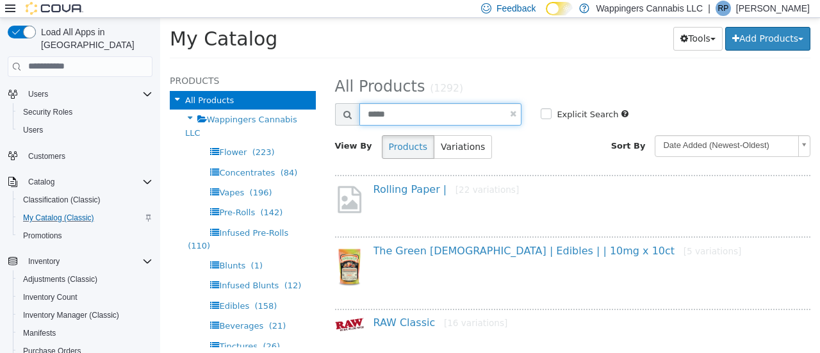
type input "****"
select select "**********"
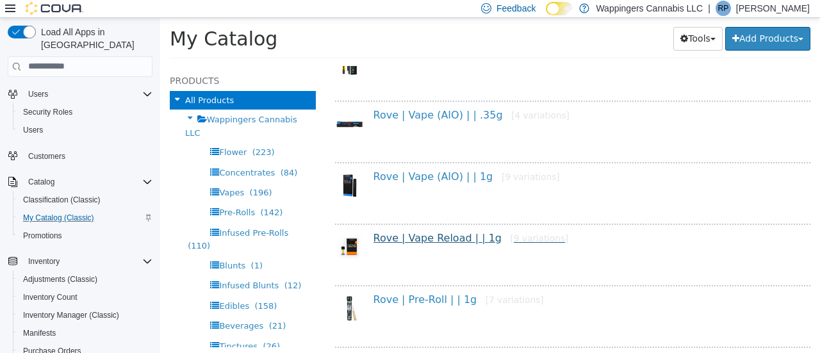
scroll to position [448, 0]
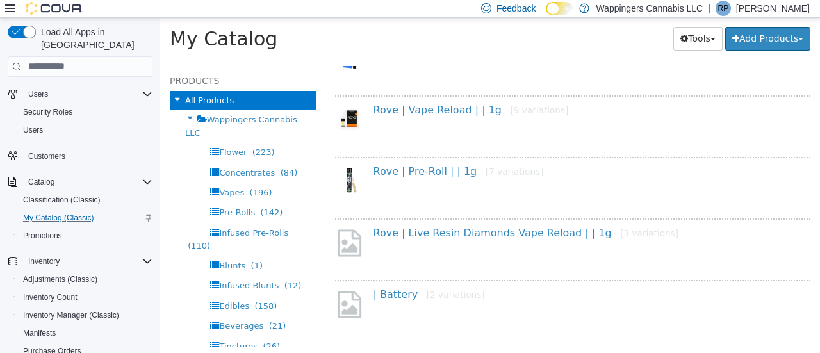
click at [420, 179] on div "Rove | Pre-Roll | | 1g [7 variations]" at bounding box center [591, 174] width 454 height 19
click at [420, 176] on link "Rove | Pre-Roll | | 1g [7 variations]" at bounding box center [459, 171] width 170 height 12
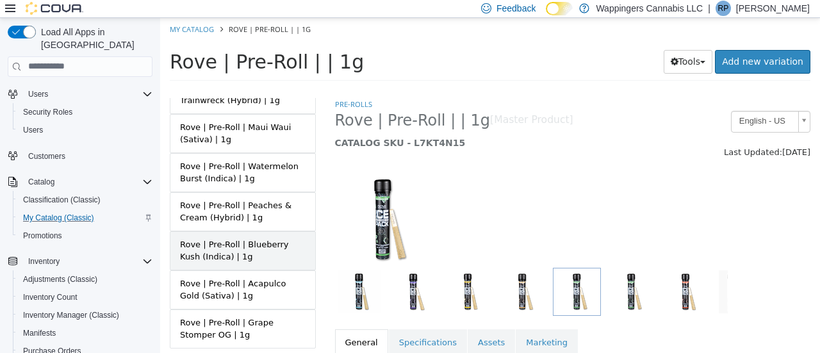
scroll to position [161, 0]
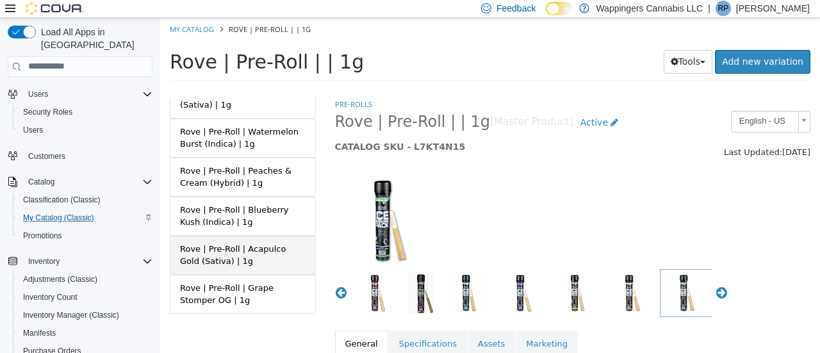
click at [254, 251] on div "Rove | Pre-Roll | Acapulco Gold (Sativa) | 1g" at bounding box center [243, 254] width 126 height 25
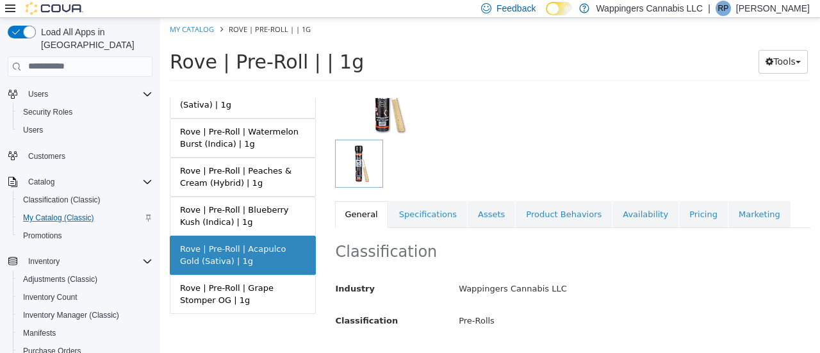
scroll to position [129, 0]
click at [623, 217] on link "Availability" at bounding box center [646, 214] width 66 height 27
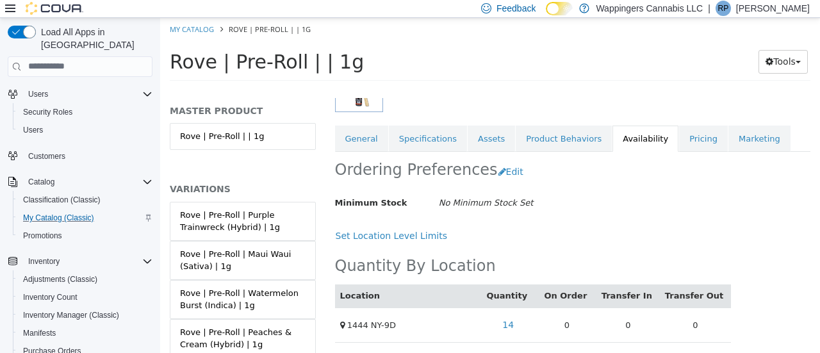
scroll to position [161, 0]
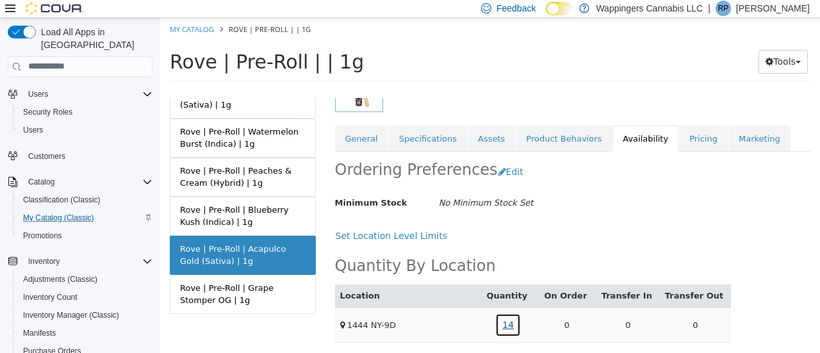
click at [521, 324] on link "14" at bounding box center [508, 325] width 26 height 24
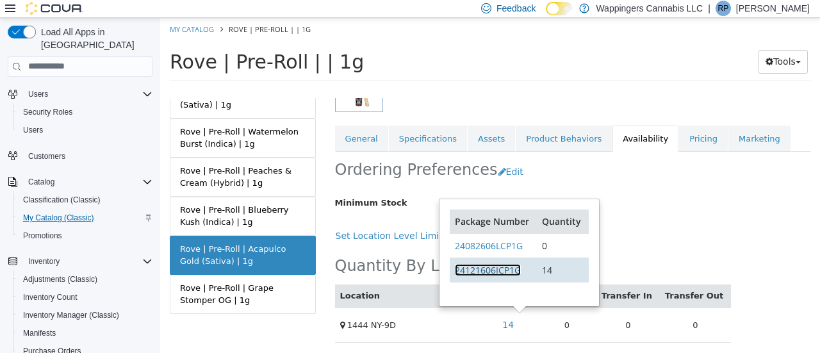
click at [495, 272] on link "24121606ICP1G" at bounding box center [488, 269] width 66 height 12
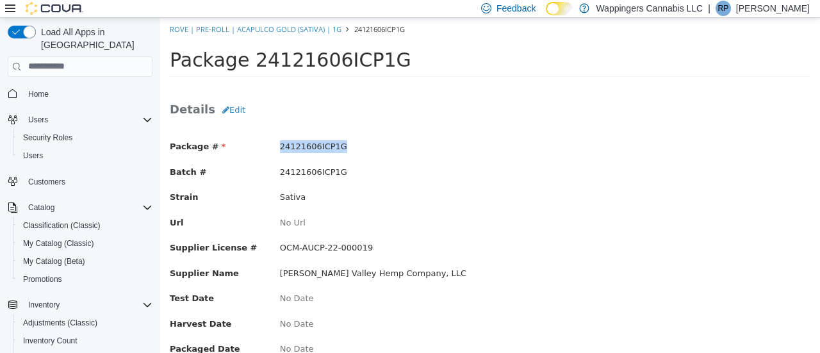
drag, startPoint x: 278, startPoint y: 145, endPoint x: 350, endPoint y: 139, distance: 72.0
click at [350, 140] on div "24121606ICP1G" at bounding box center [380, 146] width 220 height 13
copy span "24121606ICP1G"
